Goal: Information Seeking & Learning: Learn about a topic

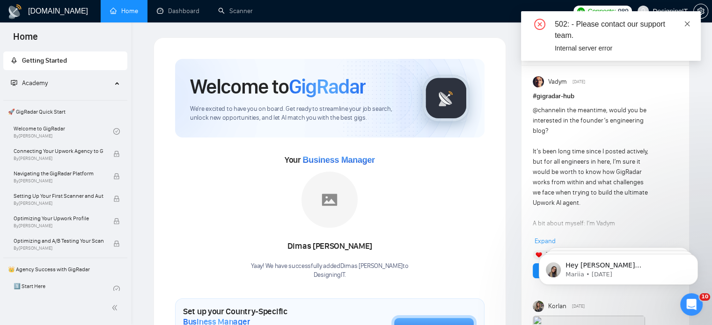
click at [688, 25] on icon "close" at bounding box center [687, 23] width 5 height 5
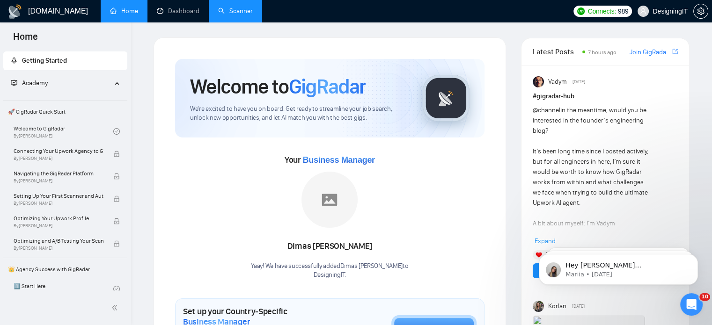
click at [237, 9] on link "Scanner" at bounding box center [235, 11] width 35 height 8
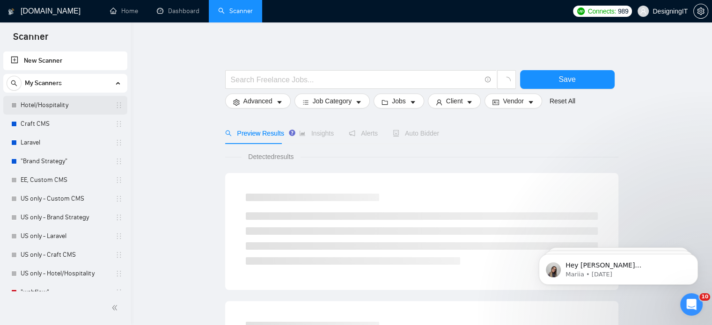
click at [66, 107] on link "Hotel/Hospitality" at bounding box center [65, 105] width 89 height 19
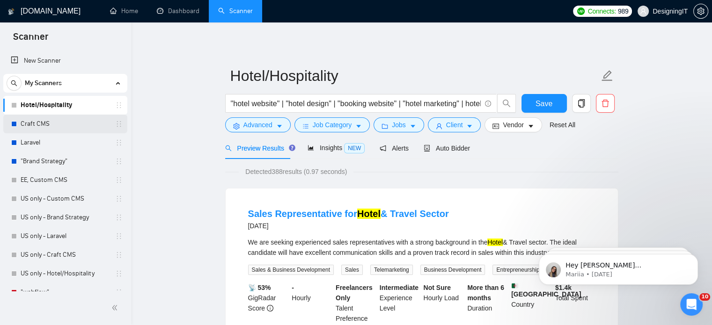
click at [66, 129] on link "Craft CMS" at bounding box center [65, 124] width 89 height 19
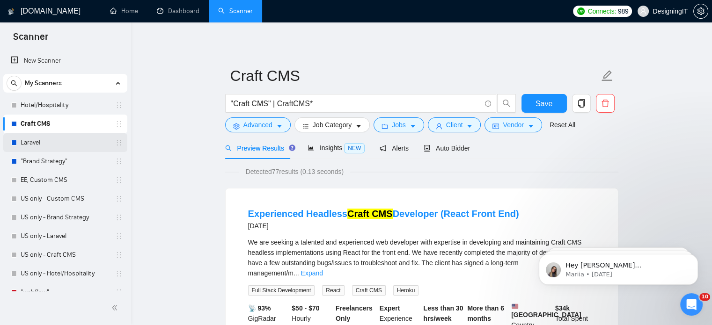
click at [45, 141] on link "Laravel" at bounding box center [65, 142] width 89 height 19
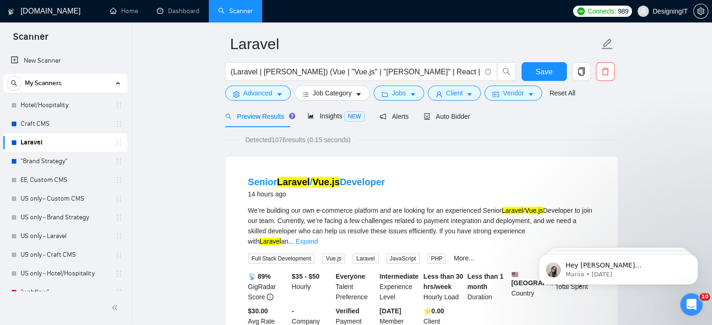
scroll to position [19, 0]
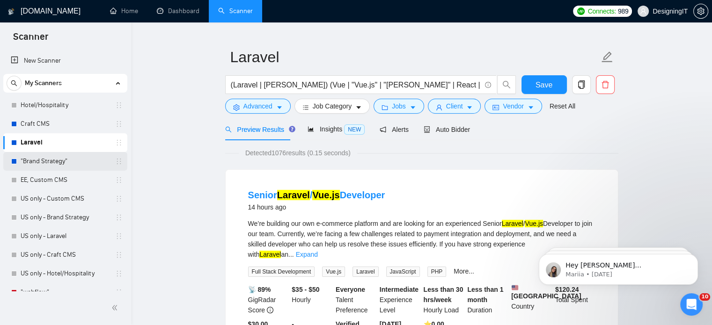
click at [79, 162] on link ""Brand Strategy"" at bounding box center [65, 161] width 89 height 19
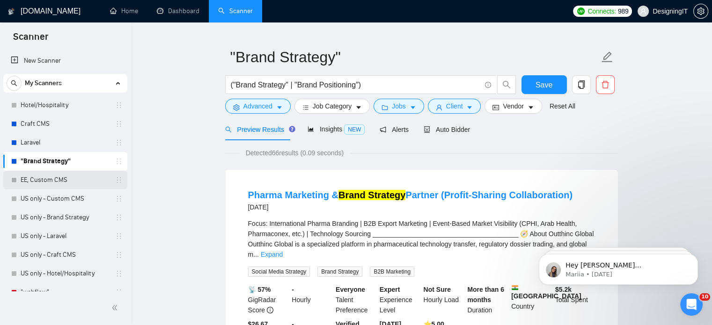
click at [45, 180] on link "EE, Custom CMS" at bounding box center [65, 180] width 89 height 19
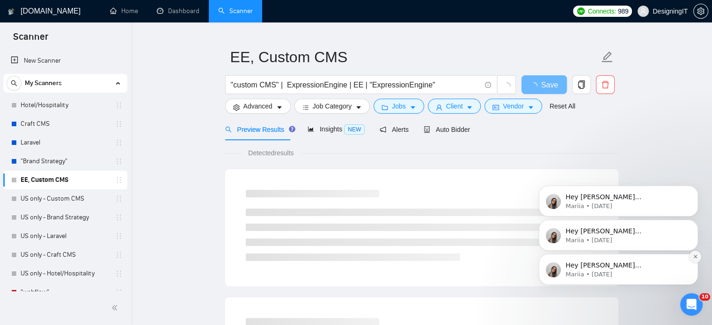
click at [694, 256] on icon "Dismiss notification" at bounding box center [695, 256] width 5 height 5
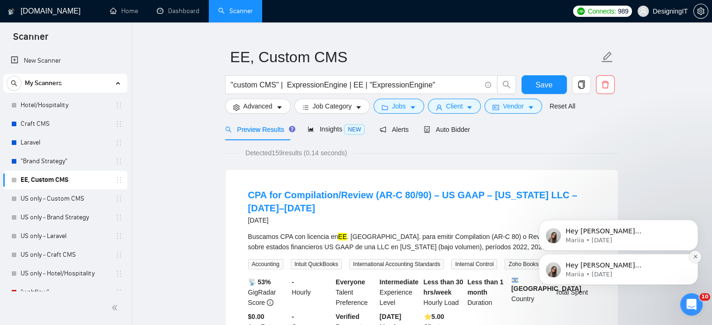
drag, startPoint x: 694, startPoint y: 291, endPoint x: 694, endPoint y: 256, distance: 34.6
click at [694, 256] on icon "Dismiss notification" at bounding box center [694, 256] width 3 height 3
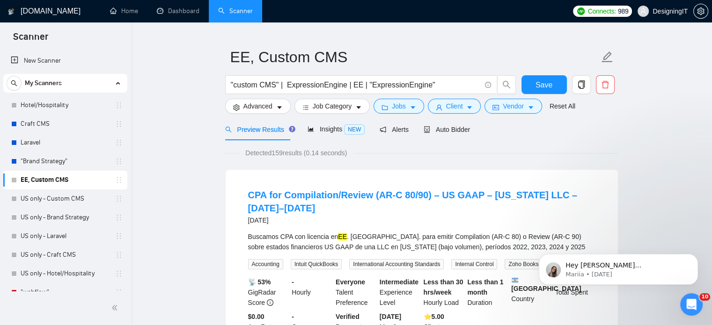
click at [694, 256] on icon "Dismiss notification" at bounding box center [695, 257] width 4 height 4
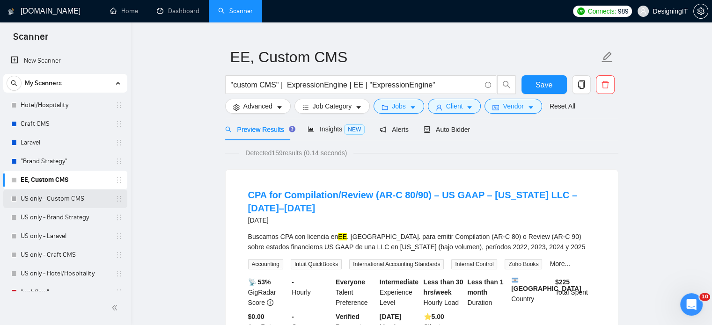
click at [28, 197] on link "US only - Custom CMS" at bounding box center [65, 199] width 89 height 19
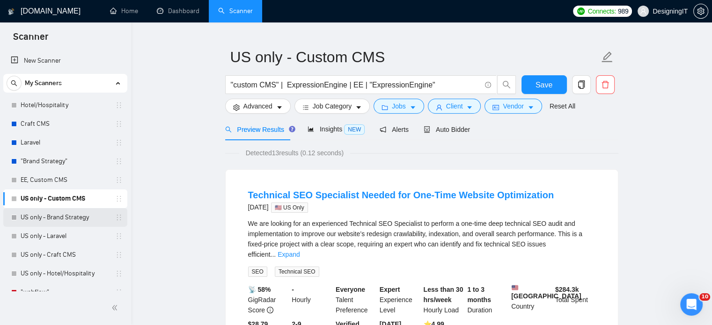
click at [37, 221] on link "US only - Brand Strategy" at bounding box center [65, 217] width 89 height 19
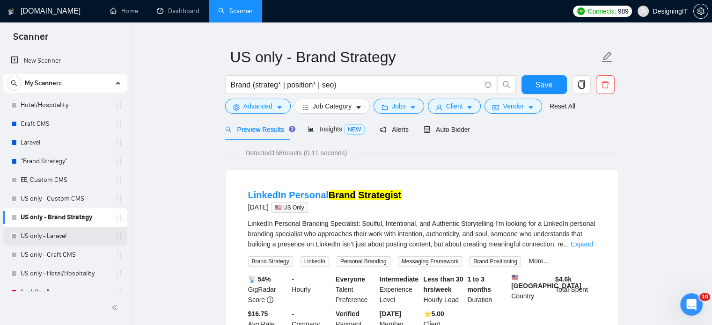
click at [37, 239] on link "US only - Laravel" at bounding box center [65, 236] width 89 height 19
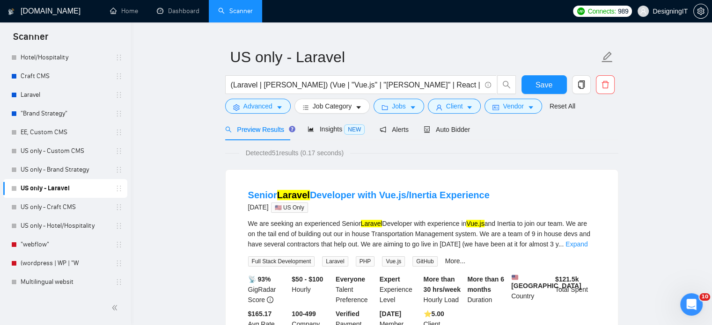
scroll to position [47, 0]
click at [34, 201] on link "US only - Craft CMS" at bounding box center [65, 207] width 89 height 19
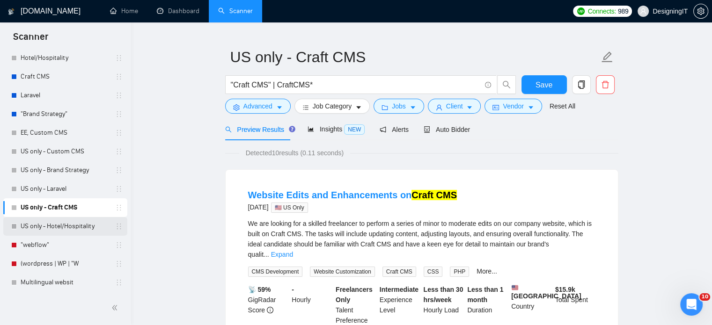
click at [33, 219] on link "US only - Hotel/Hospitality" at bounding box center [65, 226] width 89 height 19
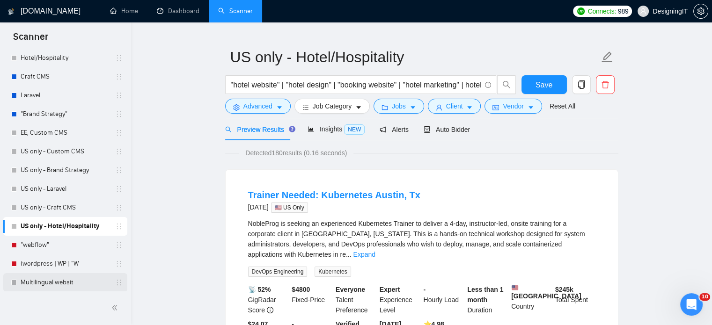
click at [40, 289] on link "Multilingual websit" at bounding box center [65, 282] width 89 height 19
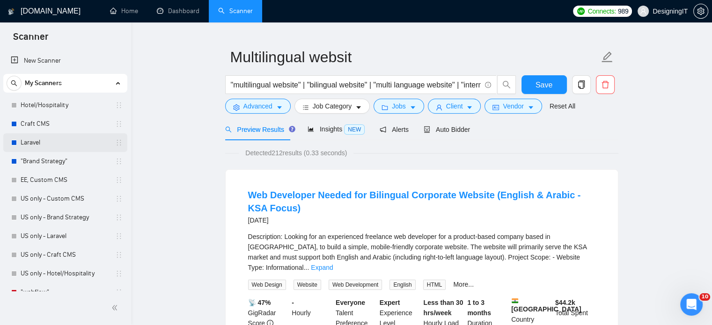
click at [30, 139] on link "Laravel" at bounding box center [65, 142] width 89 height 19
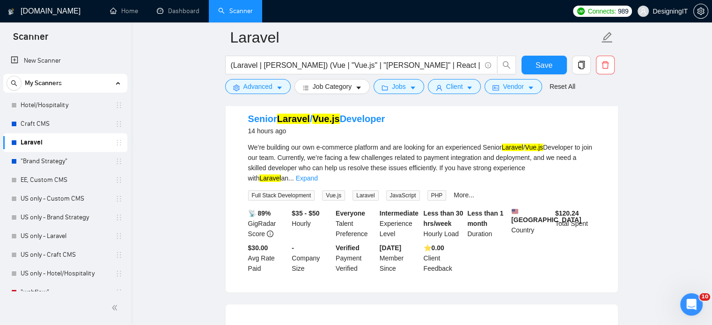
scroll to position [101, 0]
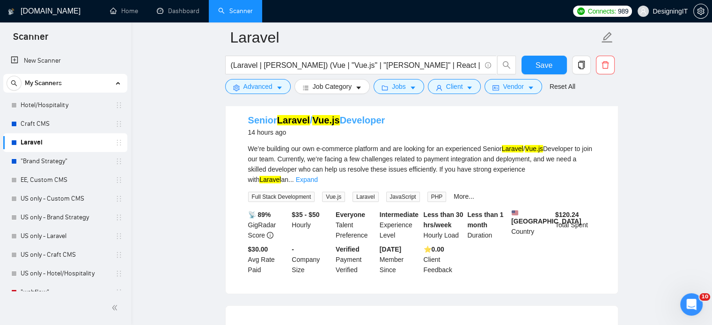
click at [265, 123] on link "Senior Laravel / Vue.js Developer" at bounding box center [316, 120] width 137 height 10
